Goal: Task Accomplishment & Management: Manage account settings

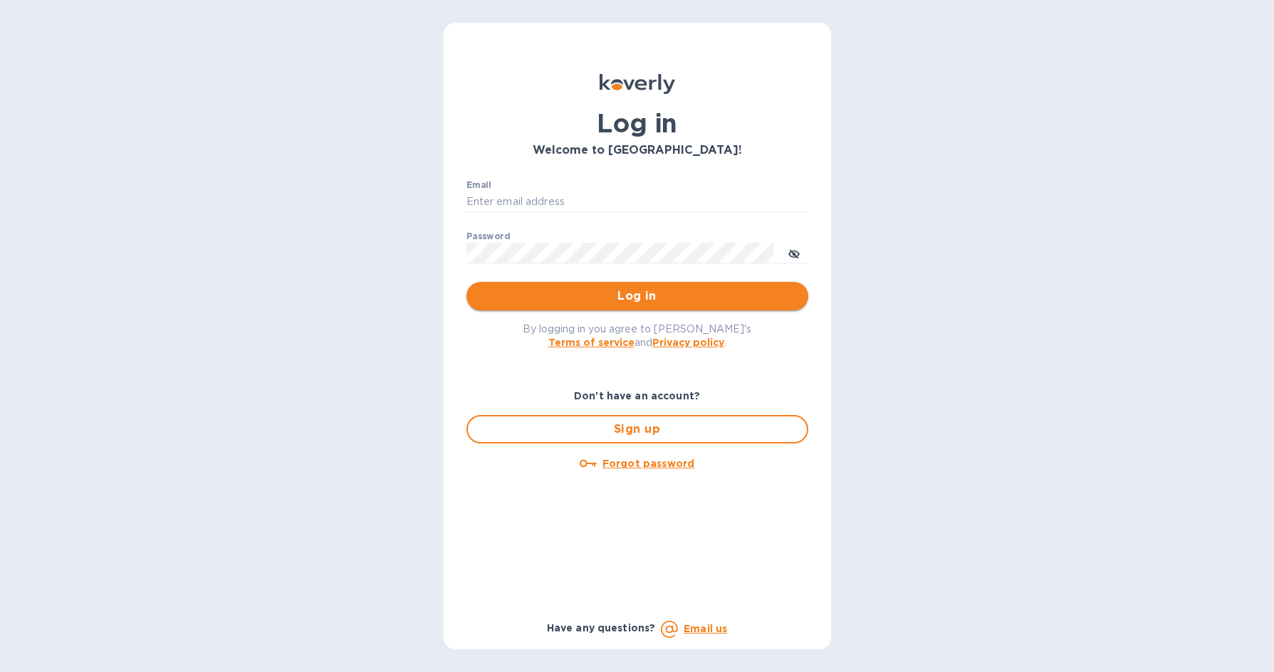
type input "max@claritywineshop.com"
click at [701, 291] on span "Log in" at bounding box center [637, 296] width 319 height 17
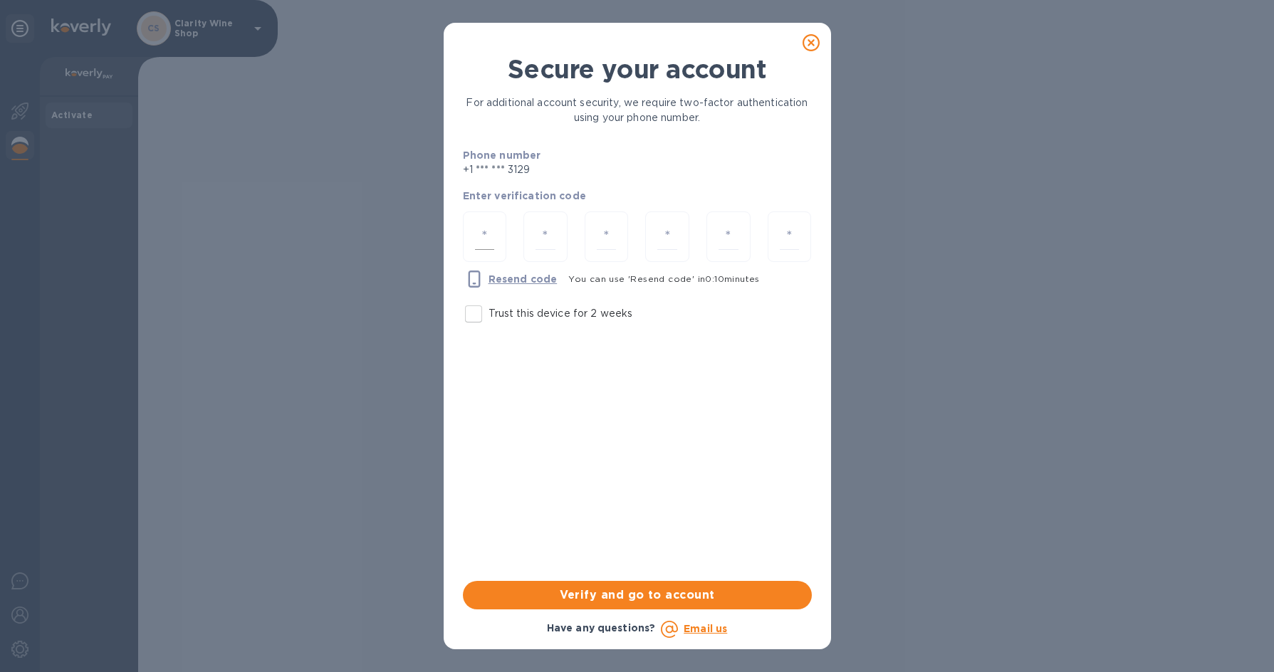
click at [490, 242] on input "number" at bounding box center [485, 237] width 20 height 26
type input "2"
type input "3"
type input "5"
type input "0"
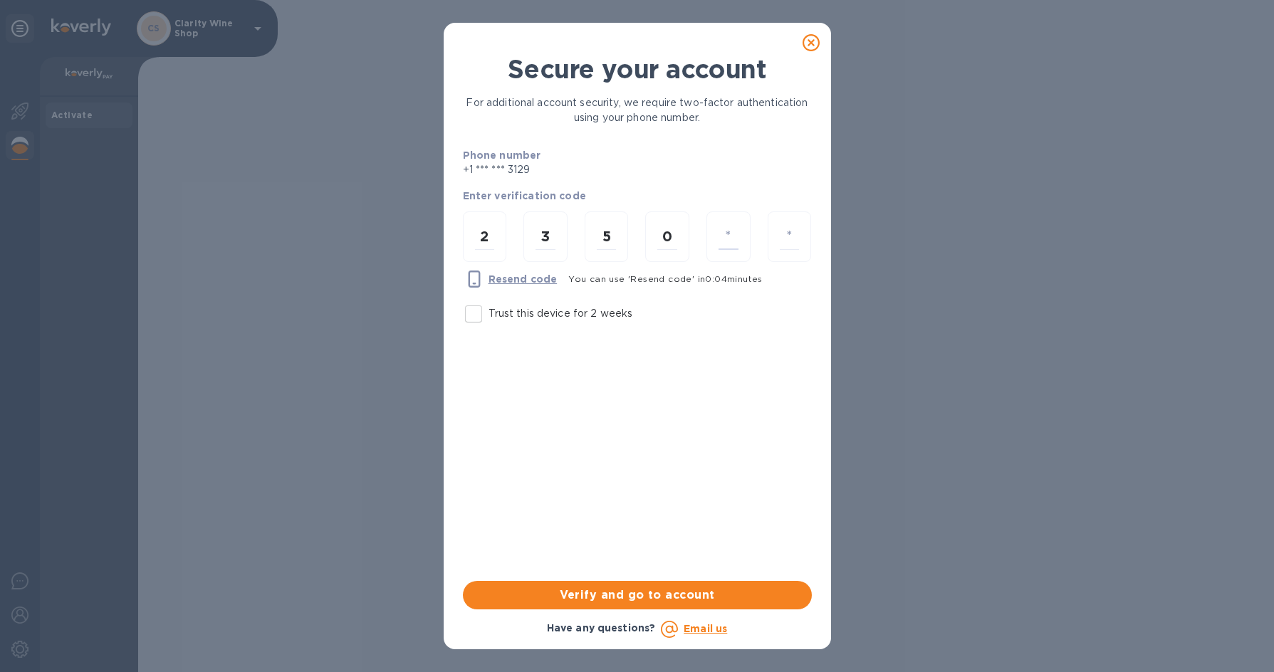
type input "4"
type input "5"
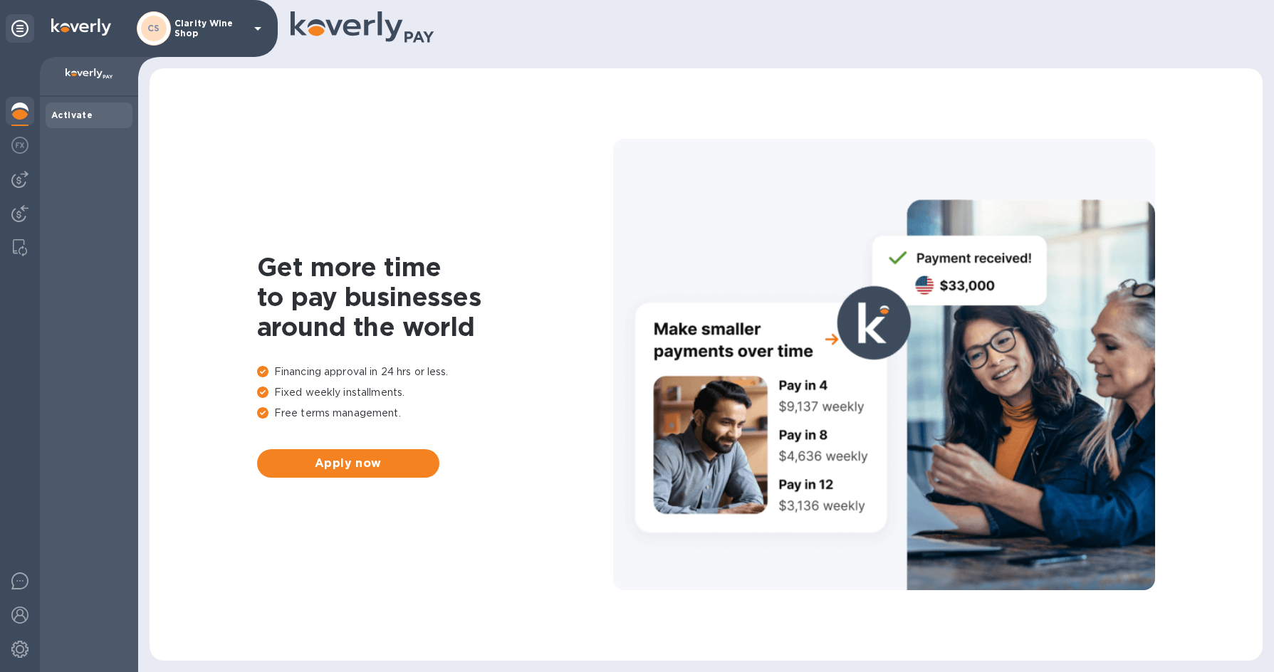
click at [324, 535] on div "Get more time to pay businesses around the world Financing approval in 24 hrs o…" at bounding box center [706, 365] width 1084 height 564
click at [26, 149] on img at bounding box center [19, 145] width 17 height 17
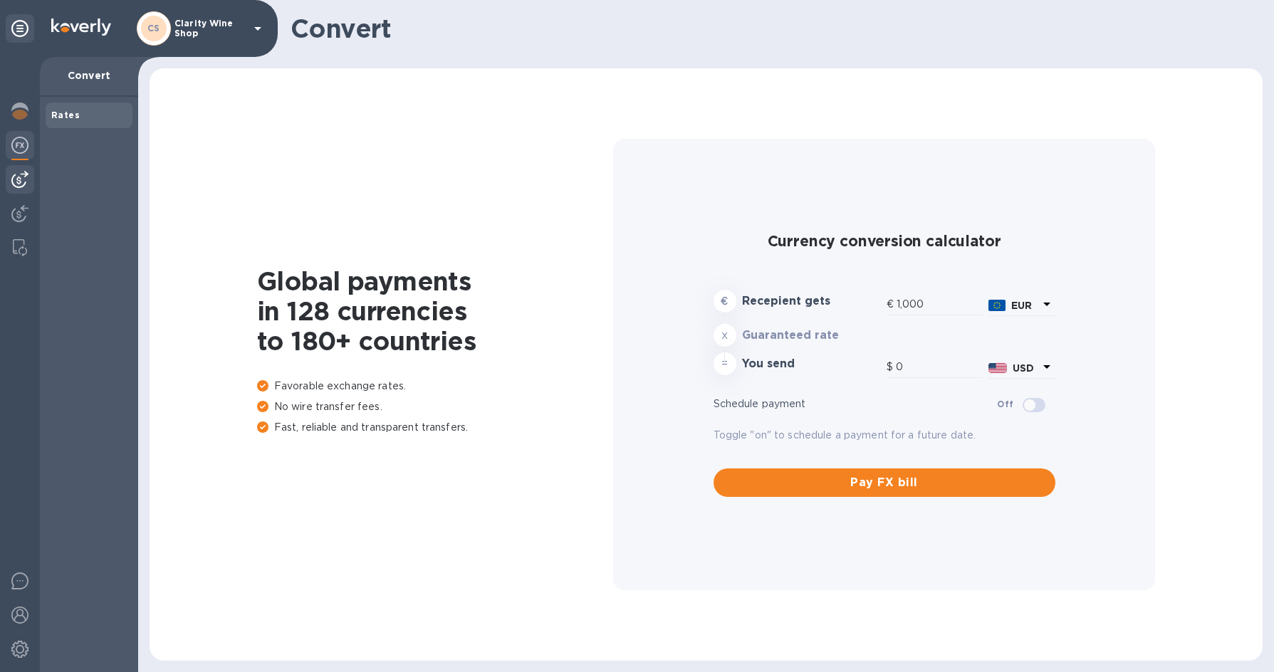
type input "1,175.36"
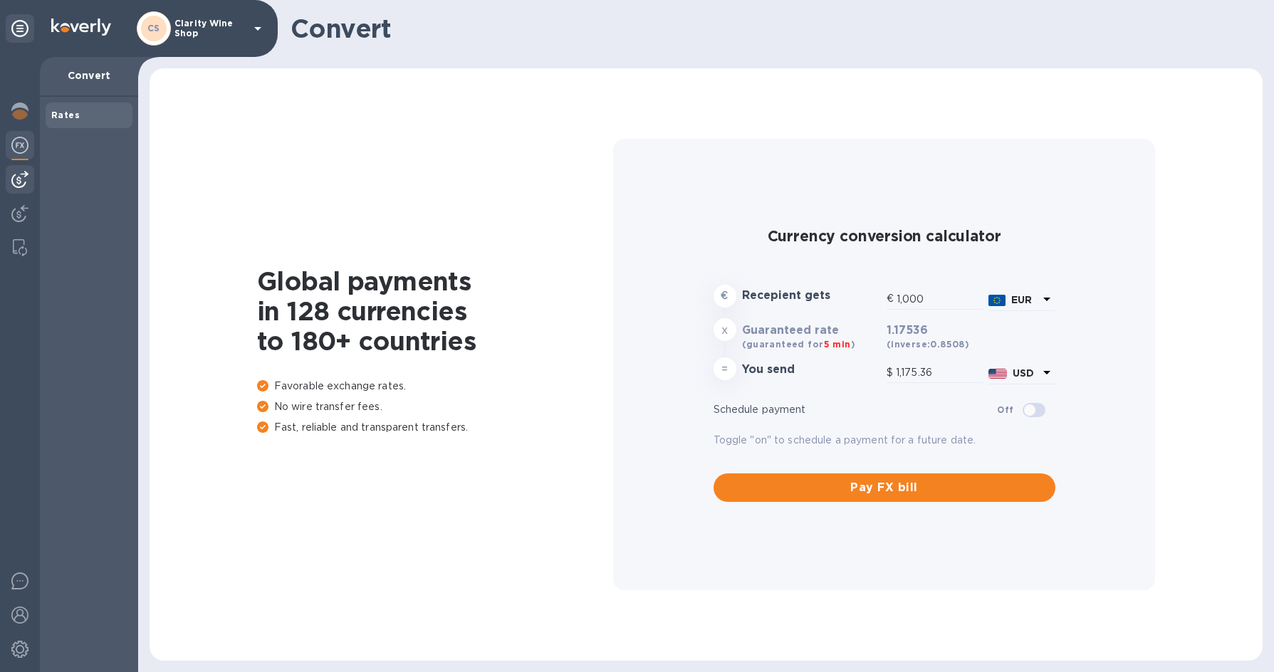
click at [17, 176] on img at bounding box center [19, 179] width 17 height 17
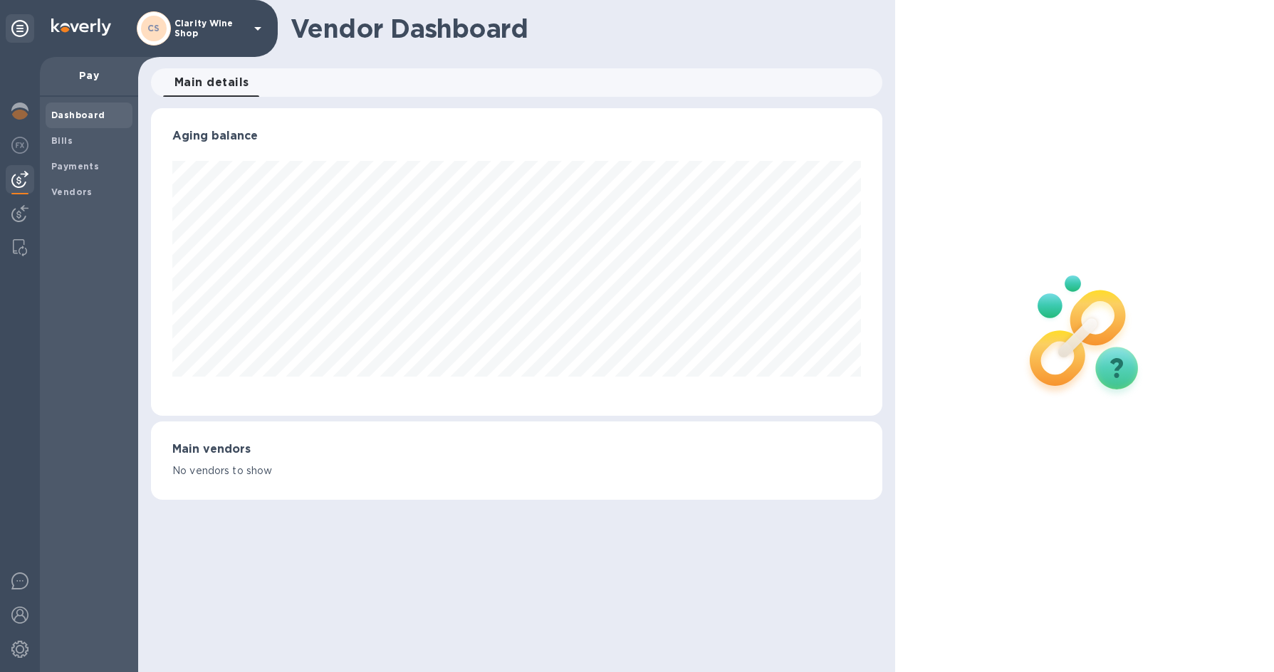
scroll to position [308, 732]
click at [53, 200] on div "Vendors" at bounding box center [89, 192] width 87 height 26
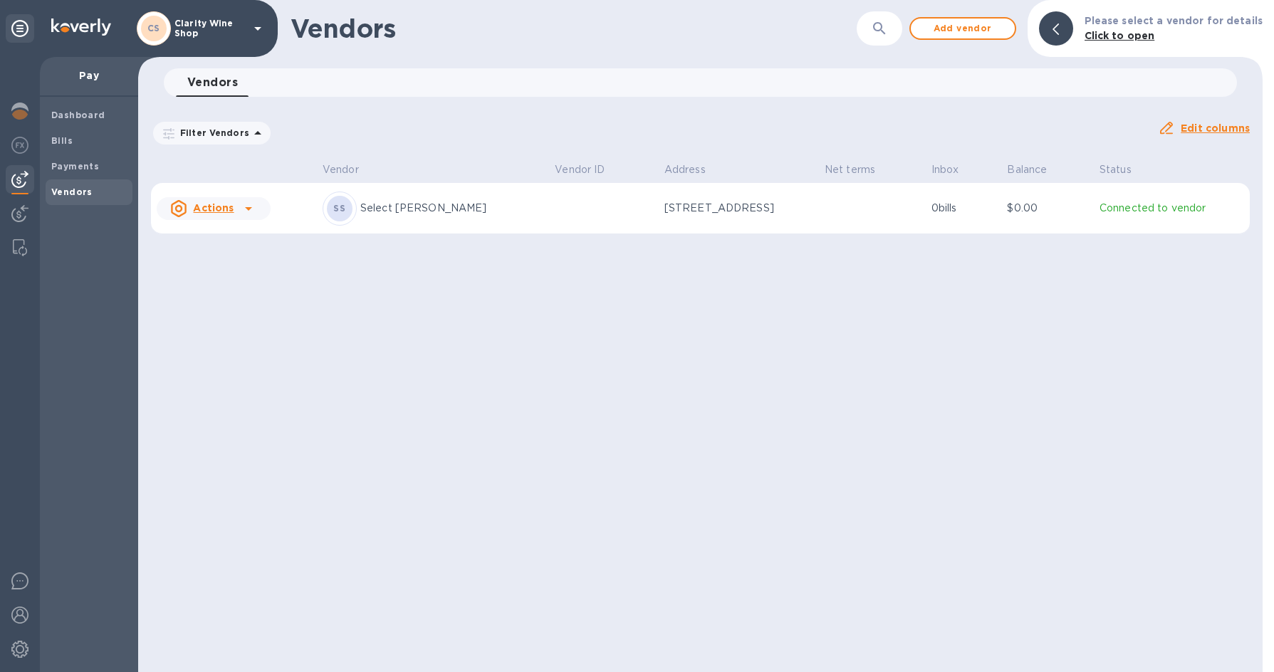
click at [216, 211] on u "Actions" at bounding box center [213, 207] width 41 height 11
click at [228, 266] on b "Add new bill" at bounding box center [229, 266] width 66 height 11
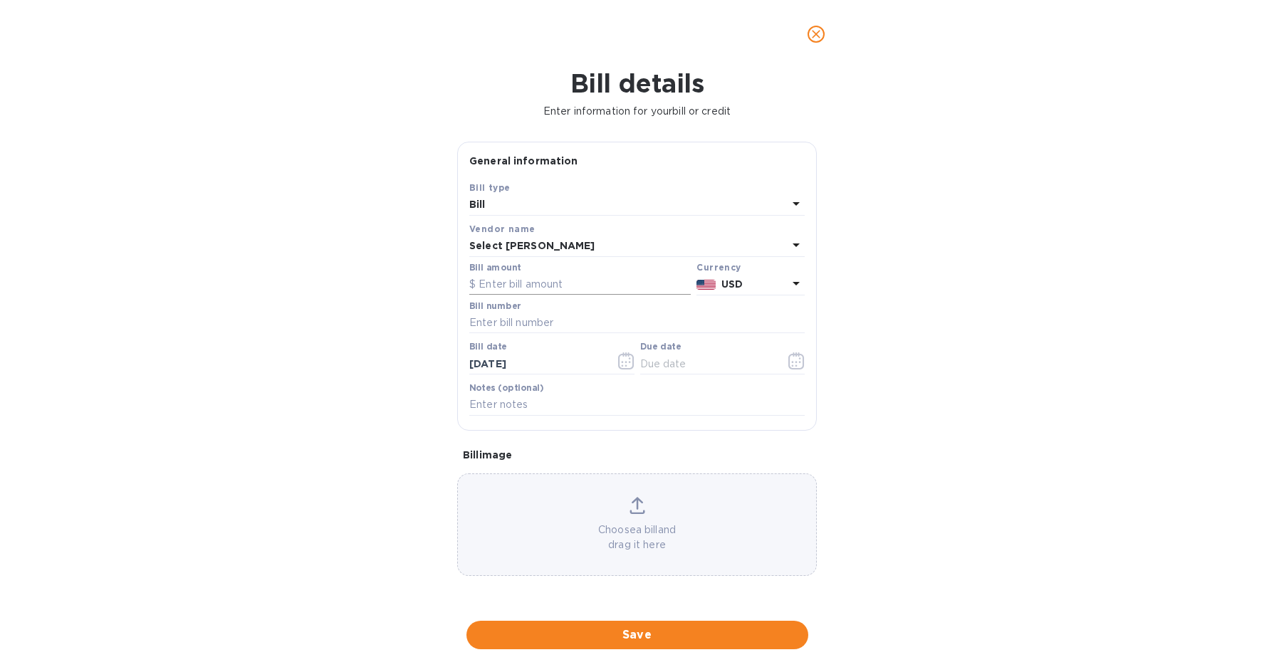
click at [497, 285] on input "text" at bounding box center [579, 284] width 221 height 21
type input "1,616.16"
click at [540, 315] on input "text" at bounding box center [636, 323] width 335 height 21
type input "261663; 258760"
click at [214, 310] on div "Bill details Enter information for your bill or credit General information Save…" at bounding box center [637, 370] width 1274 height 604
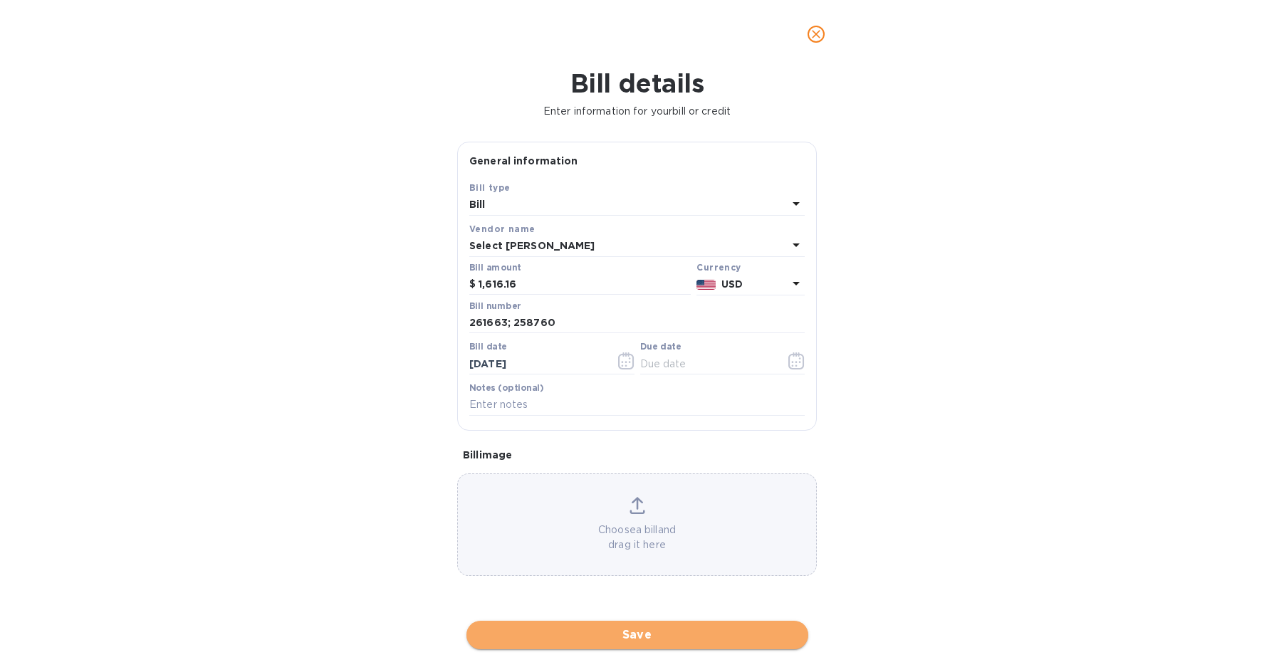
click at [607, 635] on span "Save" at bounding box center [637, 635] width 319 height 17
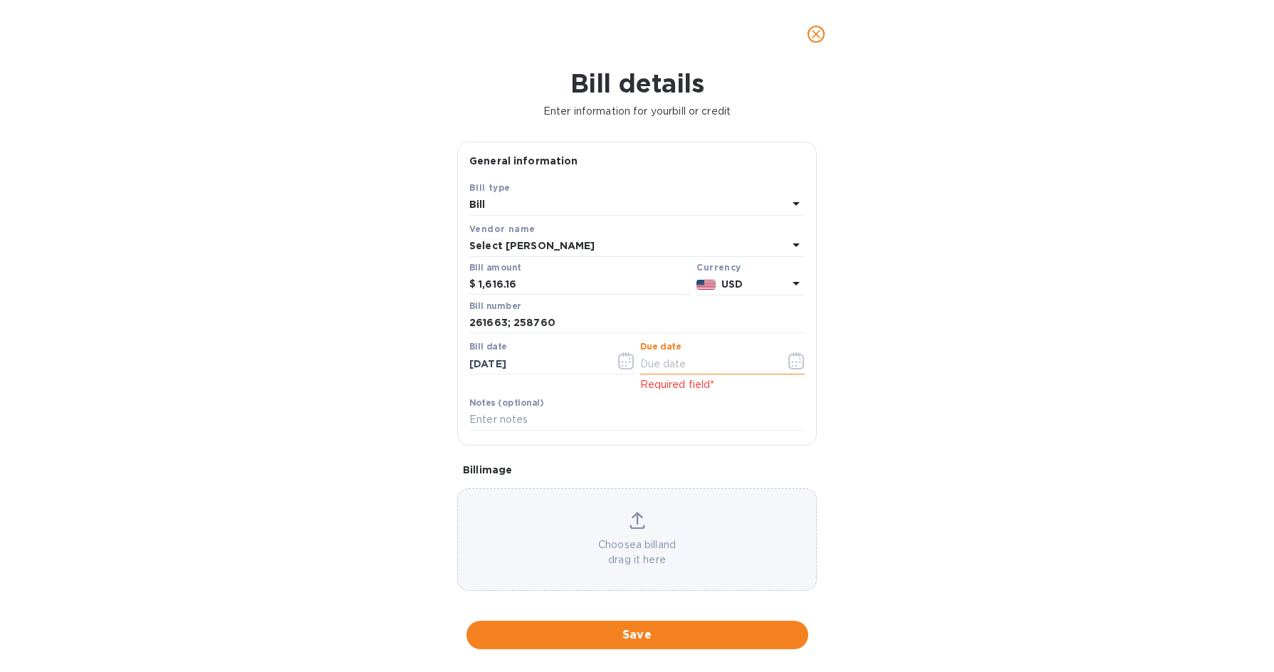
click at [693, 369] on input "text" at bounding box center [707, 363] width 135 height 21
click at [788, 360] on icon "button" at bounding box center [796, 360] width 16 height 17
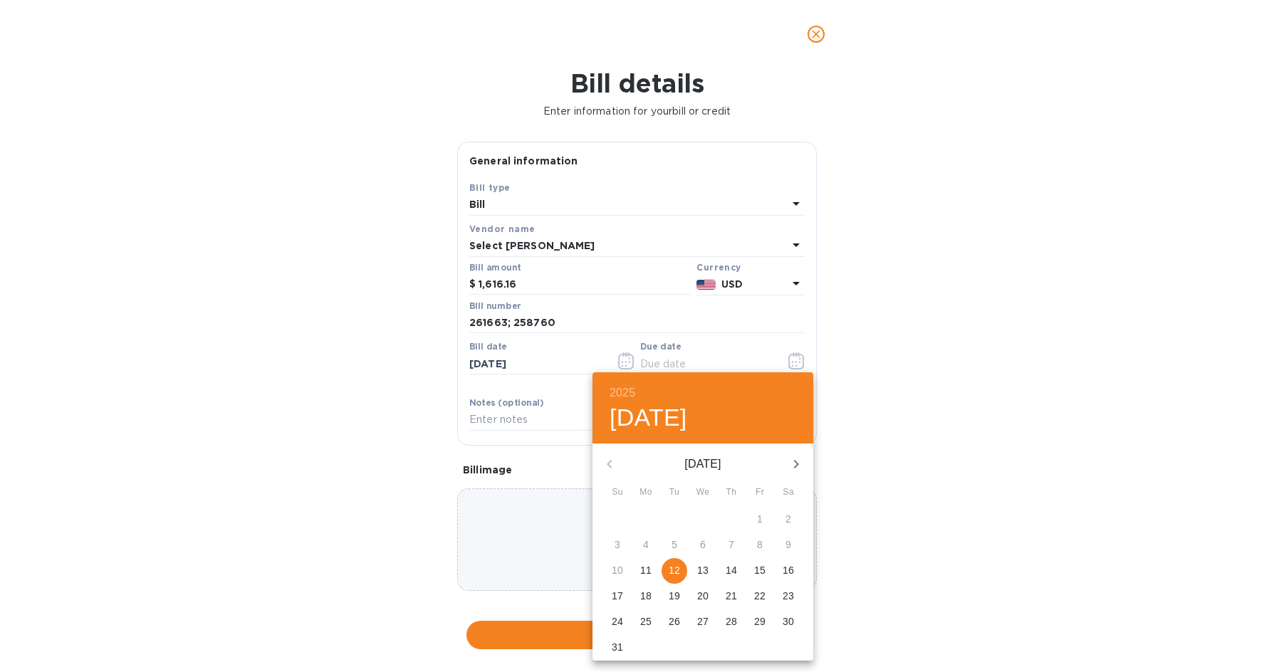
click at [728, 572] on p "14" at bounding box center [730, 570] width 11 height 14
type input "[DATE]"
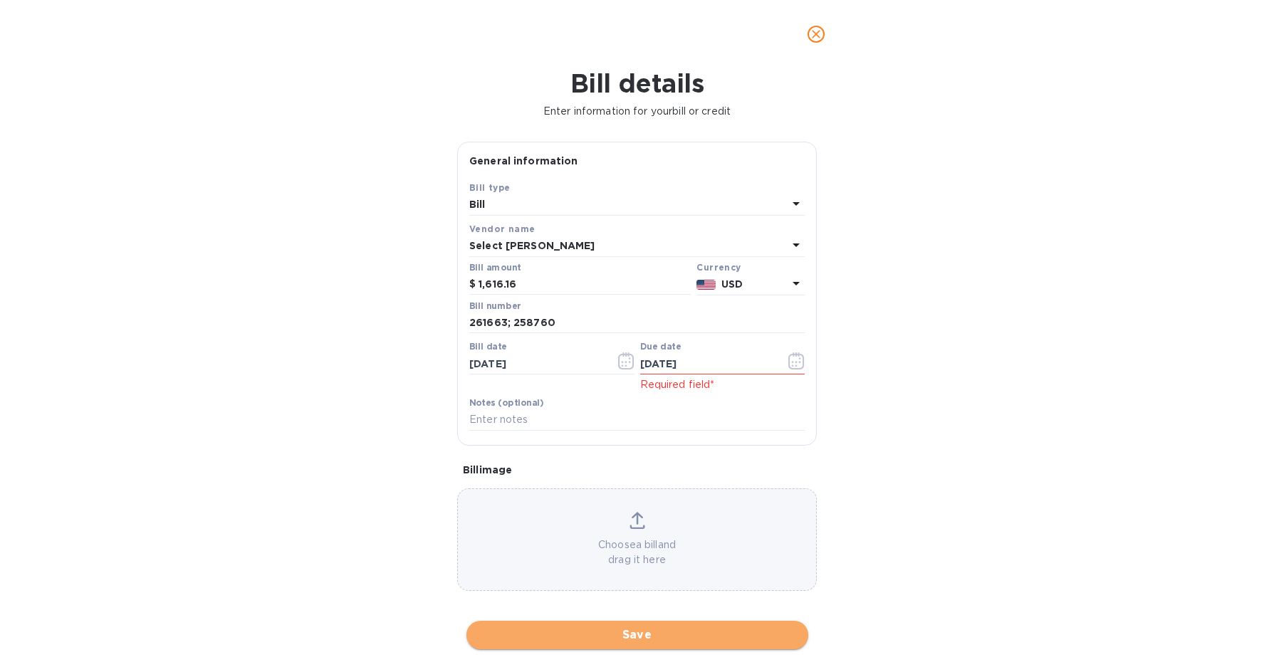
click at [700, 631] on span "Save" at bounding box center [637, 635] width 319 height 17
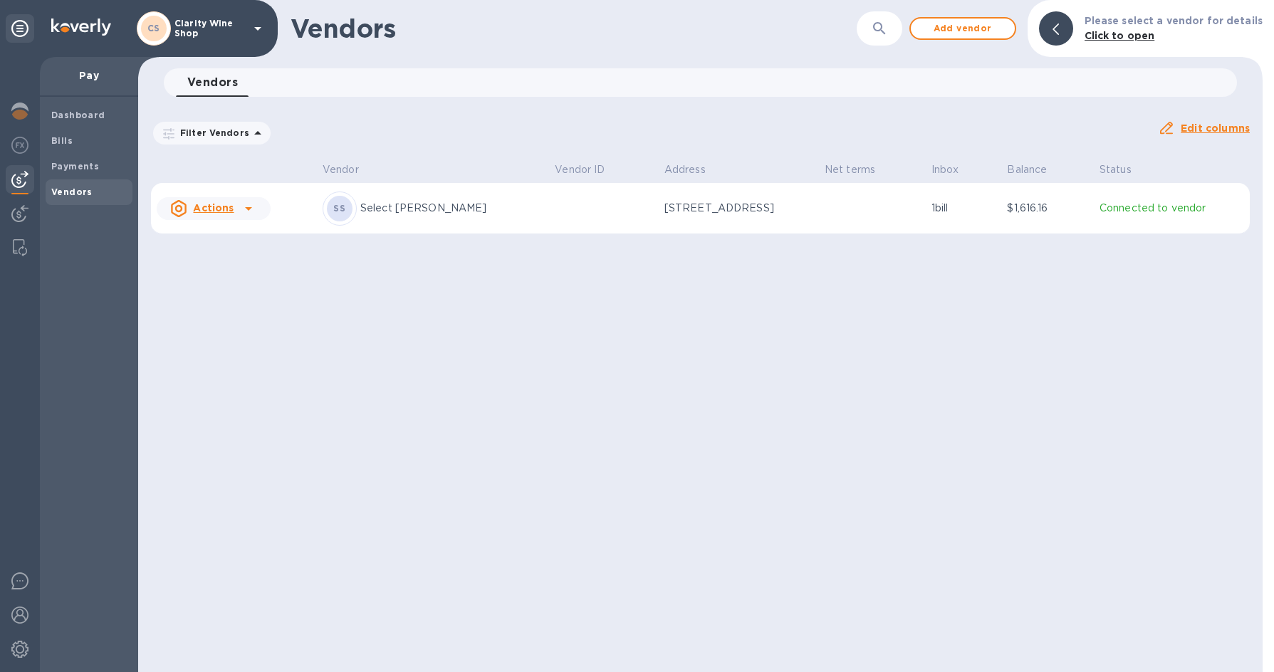
click at [340, 320] on div "Vendors ​ Add vendor Please select a vendor for details Click to open Vendors 0…" at bounding box center [700, 336] width 1124 height 672
click at [63, 142] on b "Bills" at bounding box center [61, 140] width 21 height 11
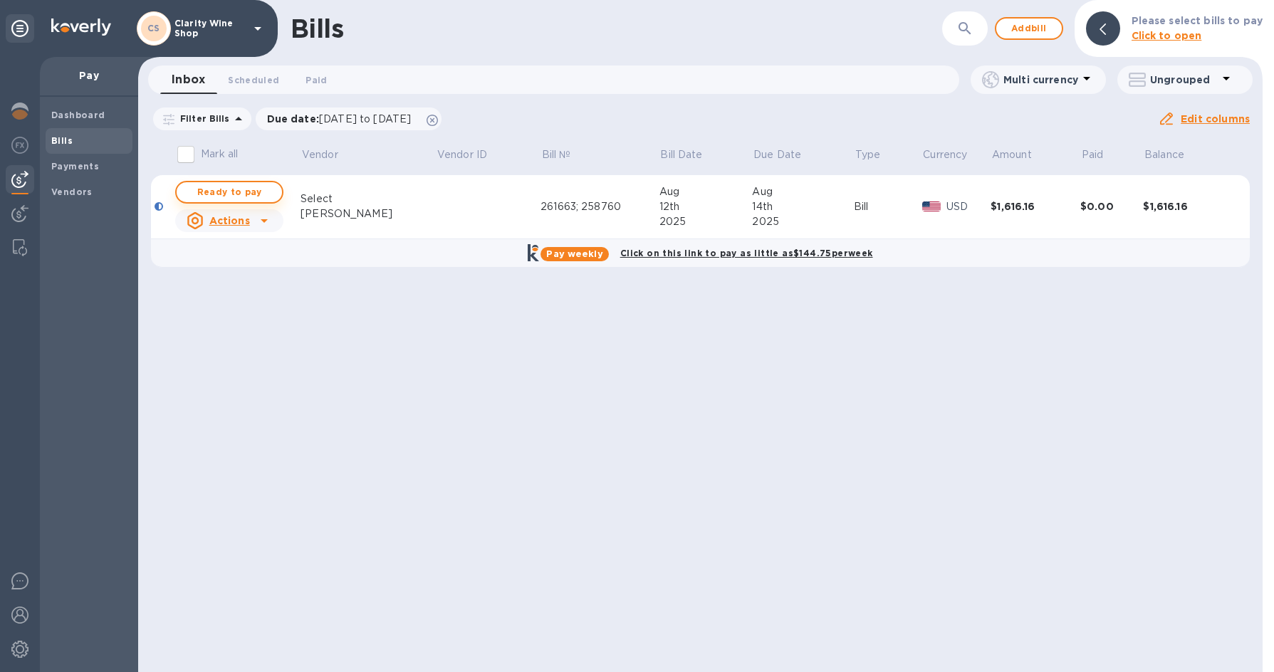
click at [225, 184] on span "Ready to pay" at bounding box center [229, 192] width 83 height 17
checkbox input "true"
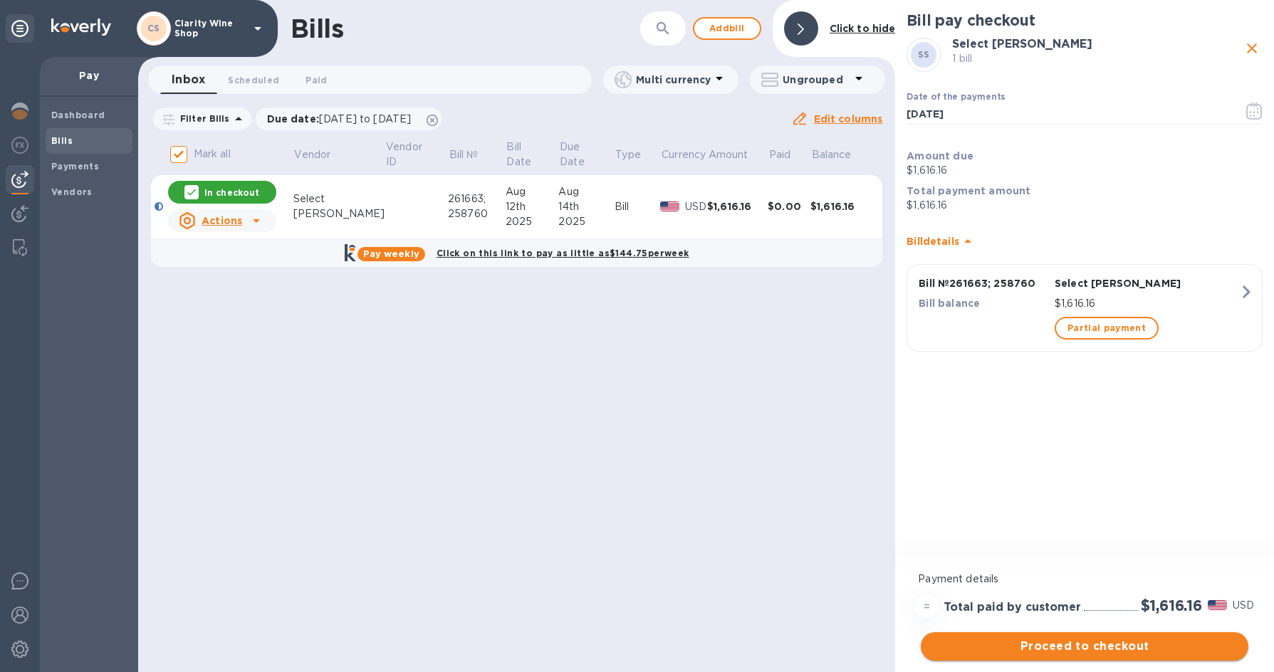
click at [1100, 656] on button "Proceed to checkout" at bounding box center [1084, 646] width 327 height 28
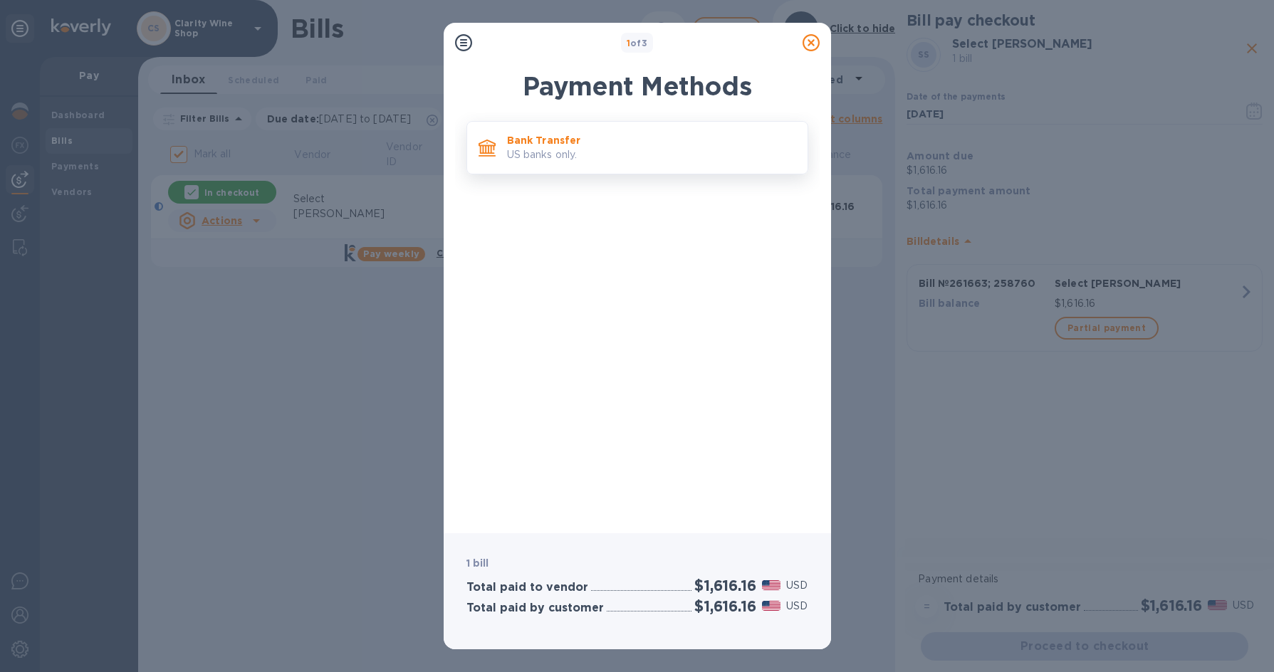
click at [578, 156] on p "US banks only." at bounding box center [651, 154] width 289 height 15
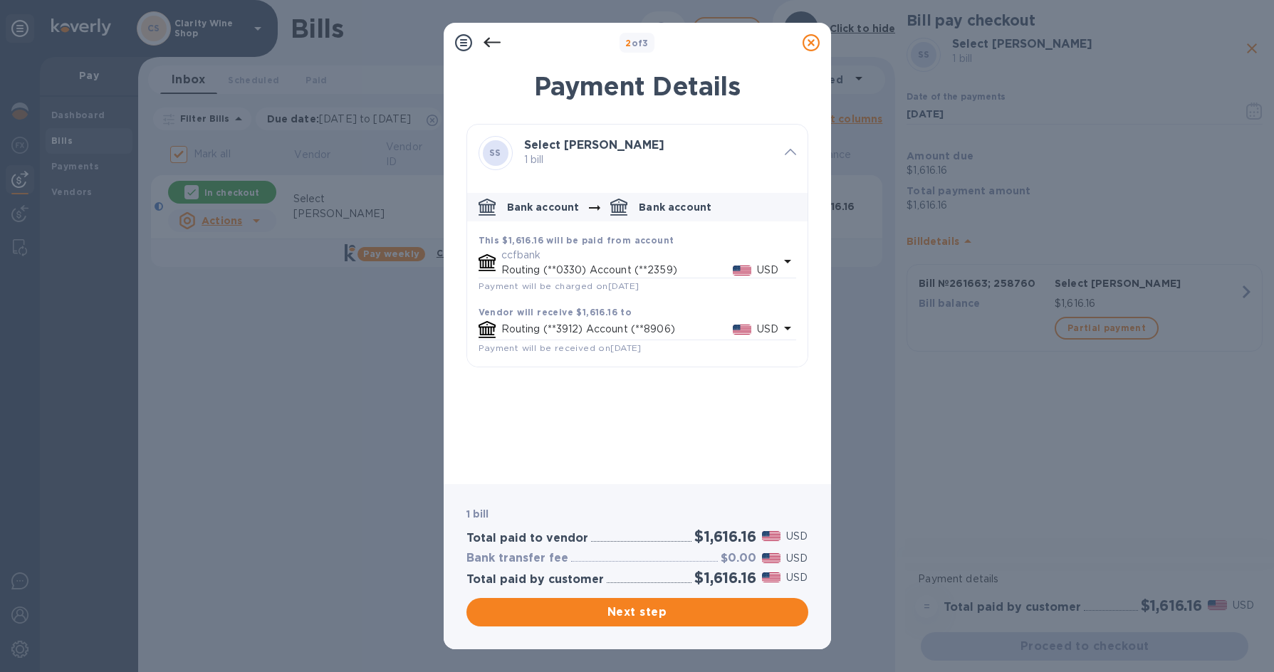
click at [369, 396] on div "2 of 3 Payment Details SS Select [PERSON_NAME] 1 bill Bank account Bank account…" at bounding box center [637, 336] width 1274 height 672
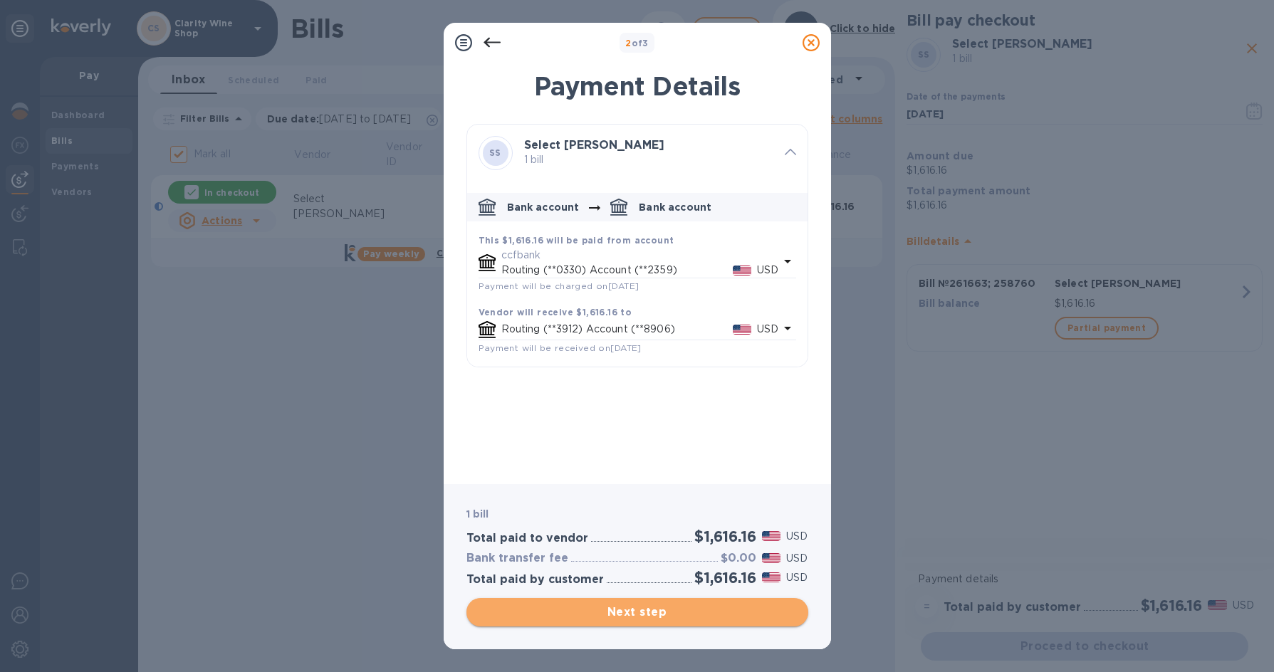
click at [602, 608] on span "Next step" at bounding box center [637, 612] width 319 height 17
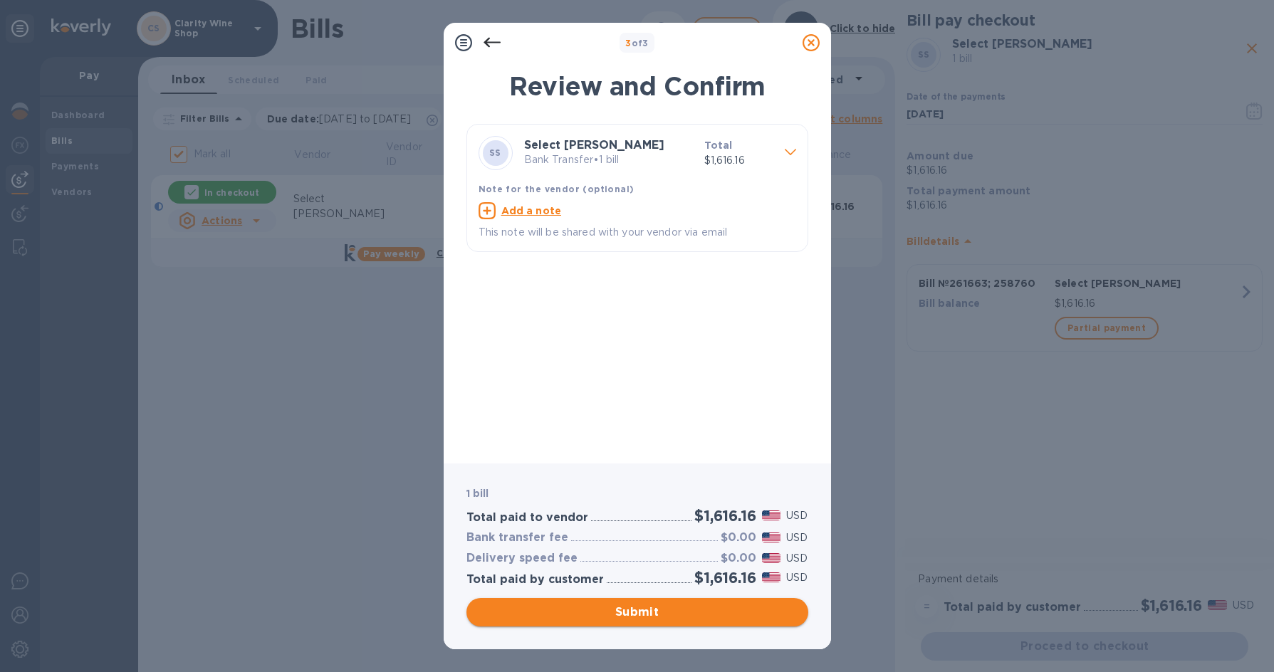
click at [602, 608] on span "Submit" at bounding box center [637, 612] width 319 height 17
